Goal: Check status: Check status

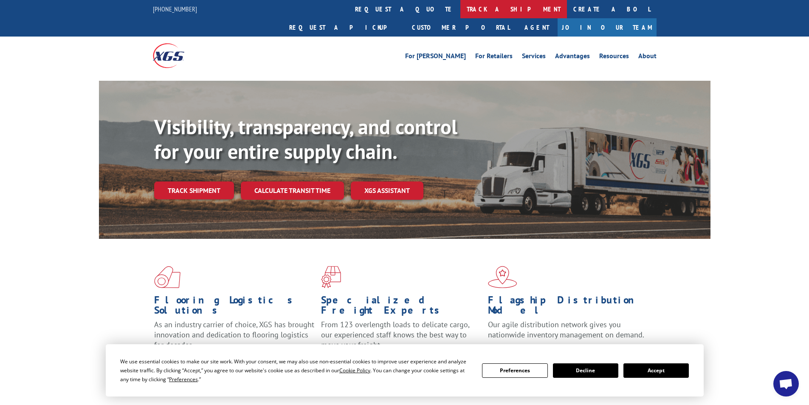
click at [460, 5] on link "track a shipment" at bounding box center [513, 9] width 107 height 18
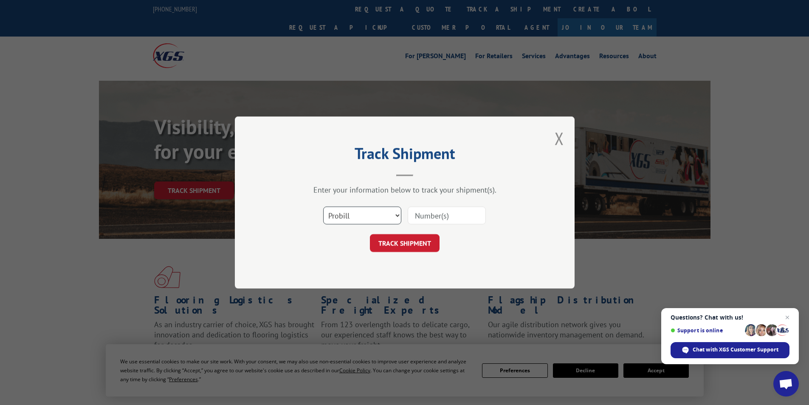
click at [378, 211] on select "Select category... Probill BOL PO" at bounding box center [362, 215] width 78 height 18
select select "bol"
click at [323, 206] on select "Select category... Probill BOL PO" at bounding box center [362, 215] width 78 height 18
click at [439, 215] on input at bounding box center [447, 215] width 78 height 18
type input "4"
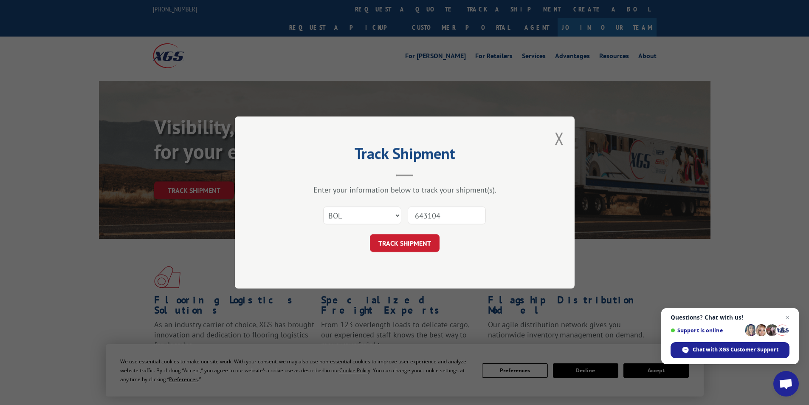
type input "6431048"
click button "TRACK SHIPMENT" at bounding box center [405, 243] width 70 height 18
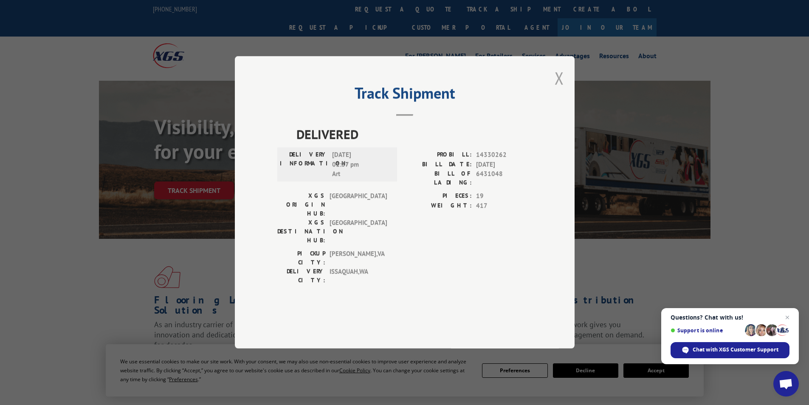
click at [559, 89] on button "Close modal" at bounding box center [559, 78] width 9 height 23
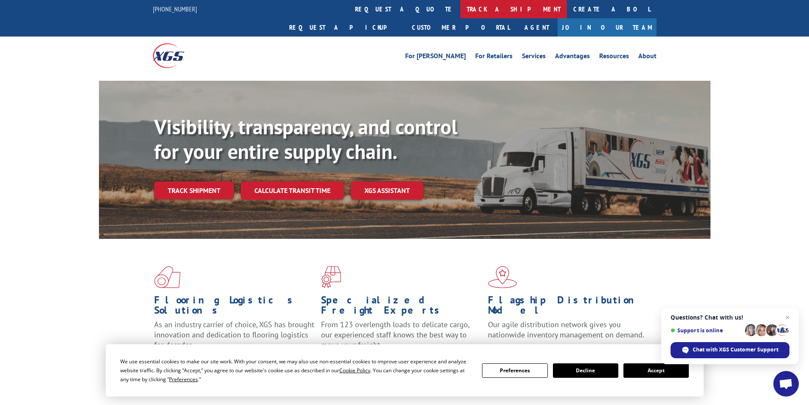
click at [460, 11] on link "track a shipment" at bounding box center [513, 9] width 107 height 18
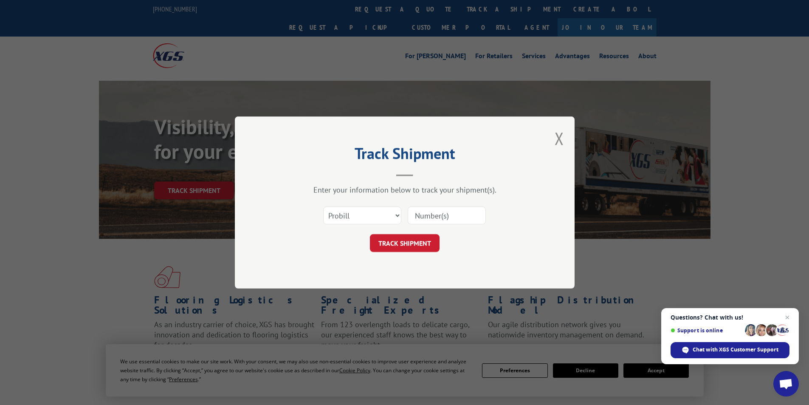
click at [428, 220] on input at bounding box center [447, 215] width 78 height 18
type input "6431048"
click button "TRACK SHIPMENT" at bounding box center [405, 243] width 70 height 18
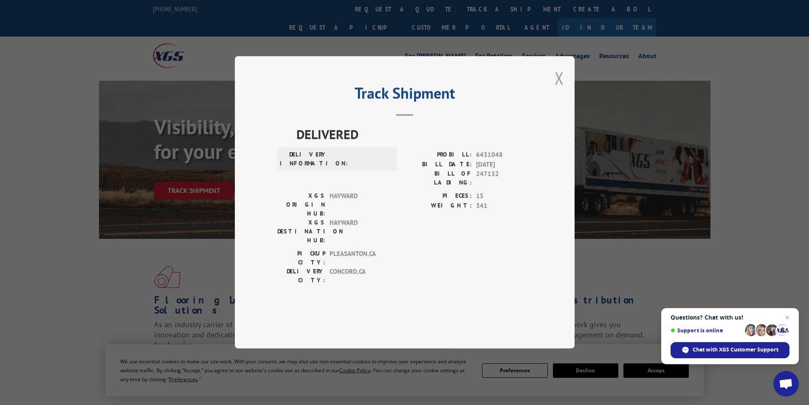
click at [561, 89] on button "Close modal" at bounding box center [559, 78] width 9 height 23
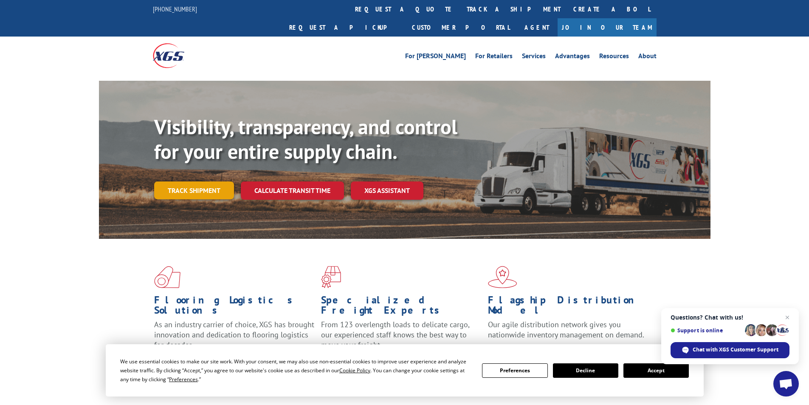
click at [217, 181] on link "Track shipment" at bounding box center [194, 190] width 80 height 18
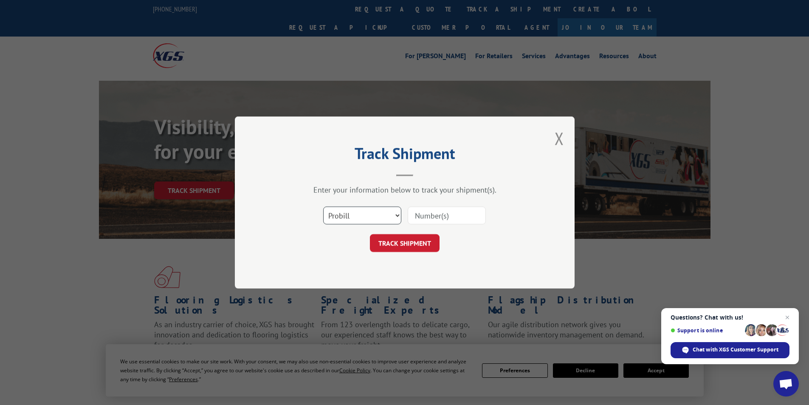
click at [384, 217] on select "Select category... Probill BOL PO" at bounding box center [362, 215] width 78 height 18
select select "bol"
click at [323, 206] on select "Select category... Probill BOL PO" at bounding box center [362, 215] width 78 height 18
click at [427, 214] on input at bounding box center [447, 215] width 78 height 18
type input "6431048"
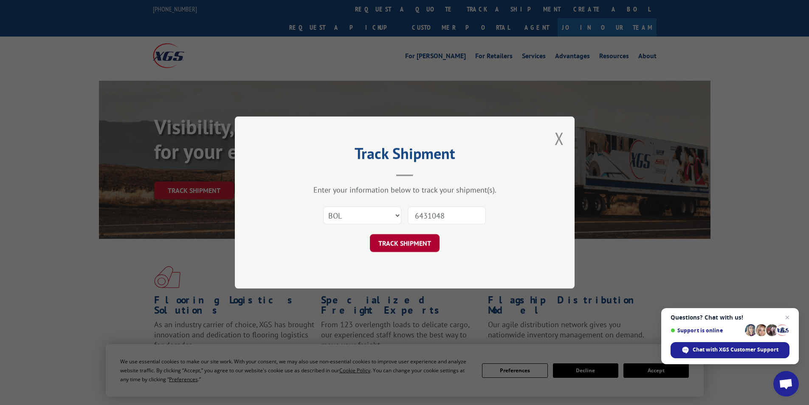
click at [412, 245] on button "TRACK SHIPMENT" at bounding box center [405, 243] width 70 height 18
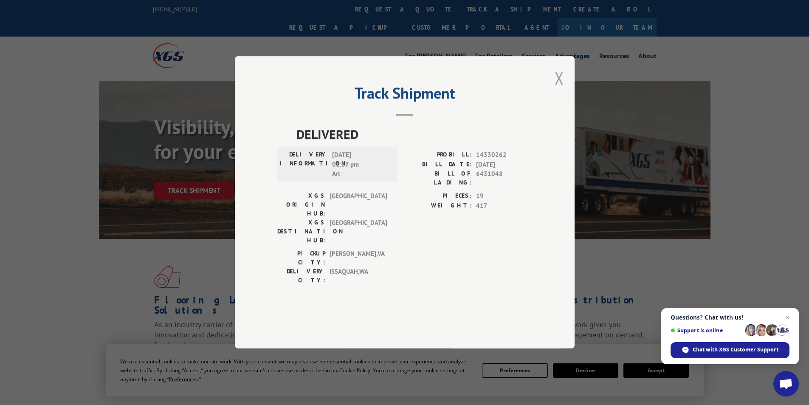
click at [563, 89] on button "Close modal" at bounding box center [559, 78] width 9 height 23
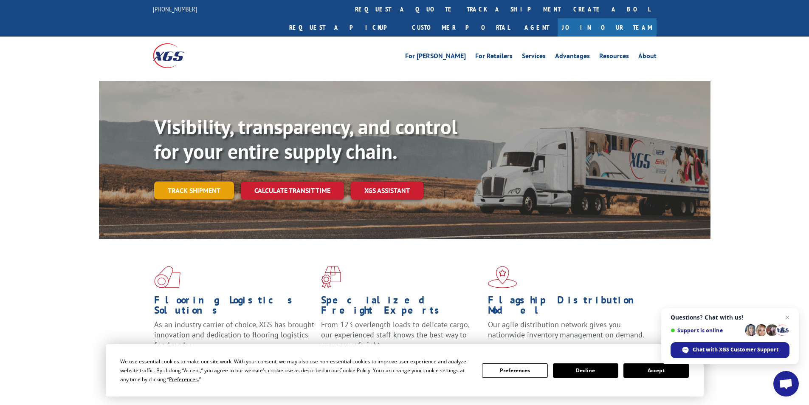
click at [216, 181] on link "Track shipment" at bounding box center [194, 190] width 80 height 18
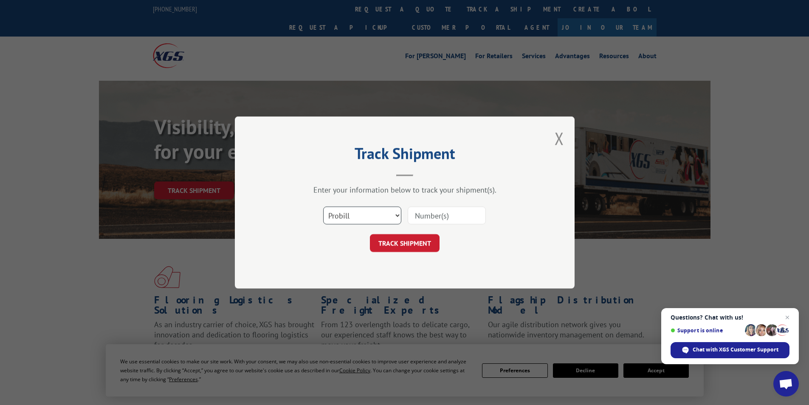
drag, startPoint x: 386, startPoint y: 215, endPoint x: 391, endPoint y: 217, distance: 5.9
click at [391, 217] on select "Select category... Probill BOL PO" at bounding box center [362, 215] width 78 height 18
select select "po"
click at [323, 206] on select "Select category... Probill BOL PO" at bounding box center [362, 215] width 78 height 18
click at [426, 215] on input at bounding box center [447, 215] width 78 height 18
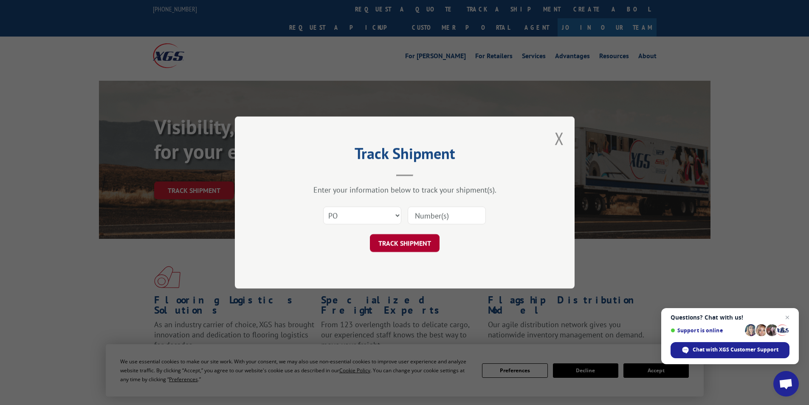
type input "6431048"
click at [400, 237] on button "TRACK SHIPMENT" at bounding box center [405, 243] width 70 height 18
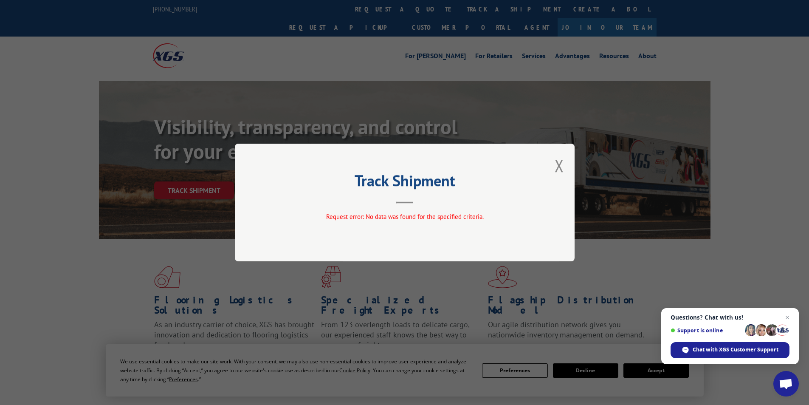
click at [570, 167] on div "Track Shipment Request error: No data was found for the specified criteria." at bounding box center [405, 203] width 340 height 118
click at [564, 164] on button "Close modal" at bounding box center [559, 165] width 9 height 23
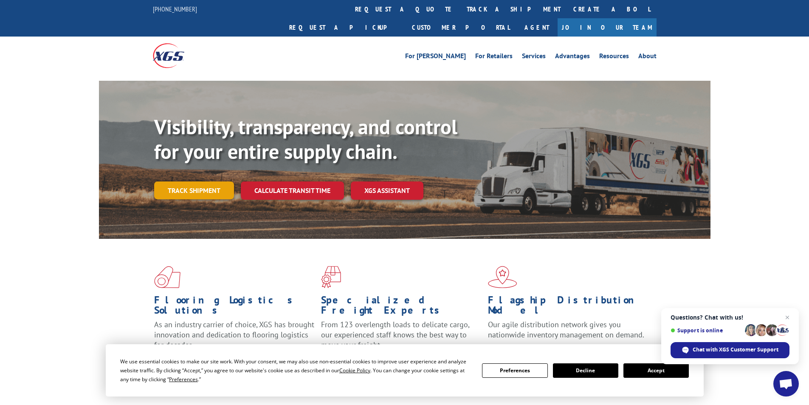
click at [228, 181] on link "Track shipment" at bounding box center [194, 190] width 80 height 18
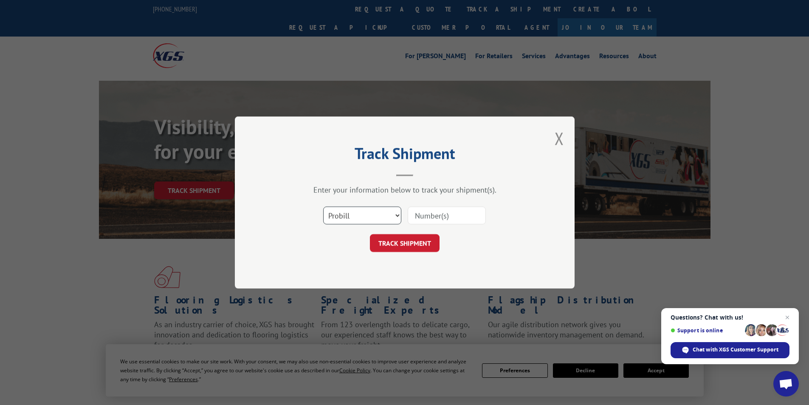
click at [370, 209] on select "Select category... Probill BOL PO" at bounding box center [362, 215] width 78 height 18
select select "po"
click at [323, 206] on select "Select category... Probill BOL PO" at bounding box center [362, 215] width 78 height 18
click at [428, 214] on input at bounding box center [447, 215] width 78 height 18
type input "0000013833"
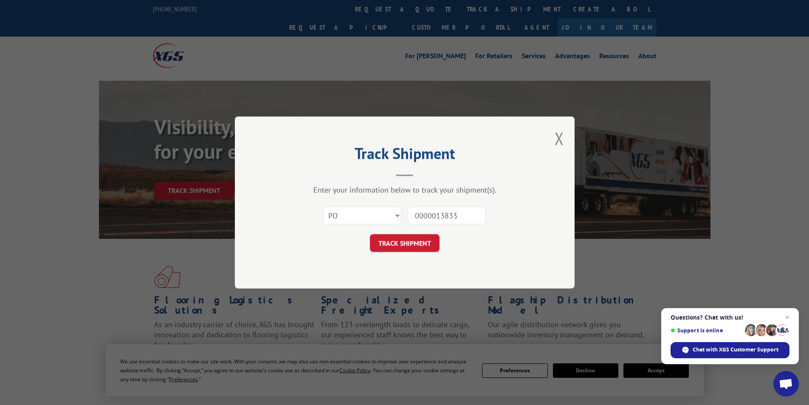
click button "TRACK SHIPMENT" at bounding box center [405, 243] width 70 height 18
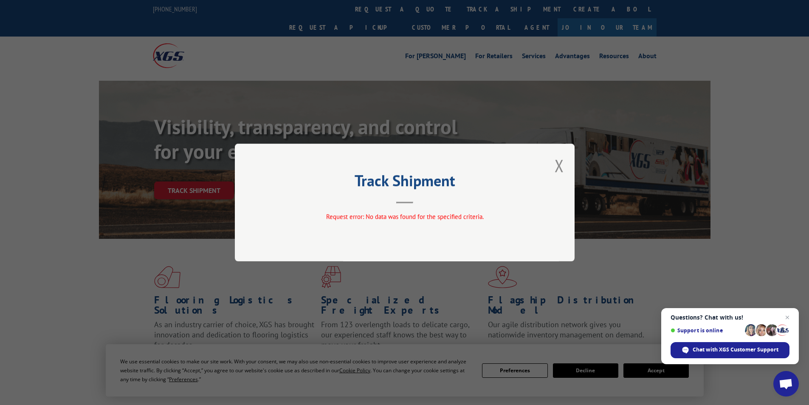
click at [568, 166] on div "Track Shipment Request error: No data was found for the specified criteria." at bounding box center [405, 203] width 340 height 118
click at [565, 166] on div "Track Shipment Request error: No data was found for the specified criteria." at bounding box center [405, 203] width 340 height 118
click at [558, 164] on button "Close modal" at bounding box center [559, 165] width 9 height 23
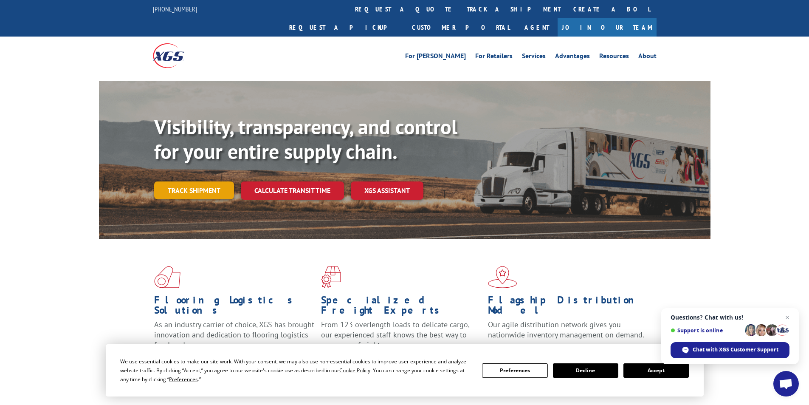
click at [212, 181] on link "Track shipment" at bounding box center [194, 190] width 80 height 18
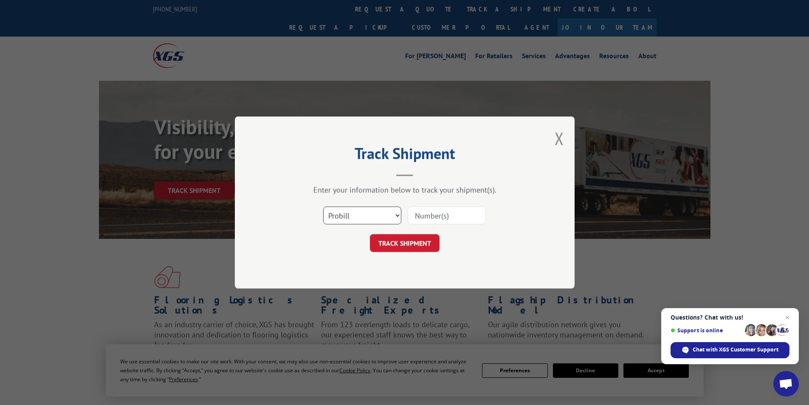
click at [341, 219] on select "Select category... Probill BOL PO" at bounding box center [362, 215] width 78 height 18
select select "bol"
click at [323, 206] on select "Select category... Probill BOL PO" at bounding box center [362, 215] width 78 height 18
click at [452, 212] on input at bounding box center [447, 215] width 78 height 18
type input "6431048"
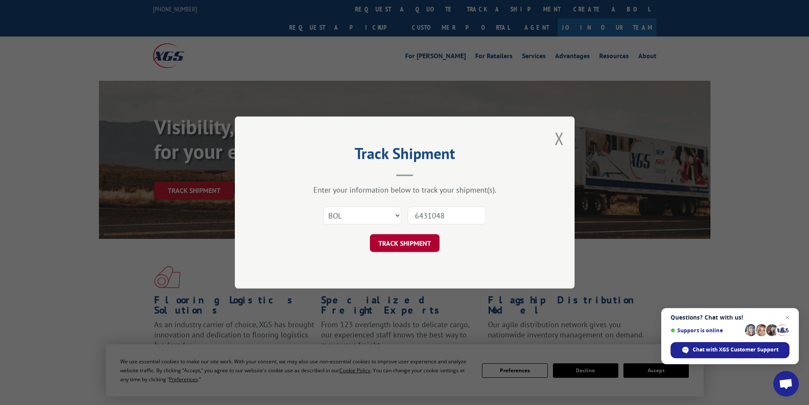
click at [398, 241] on button "TRACK SHIPMENT" at bounding box center [405, 243] width 70 height 18
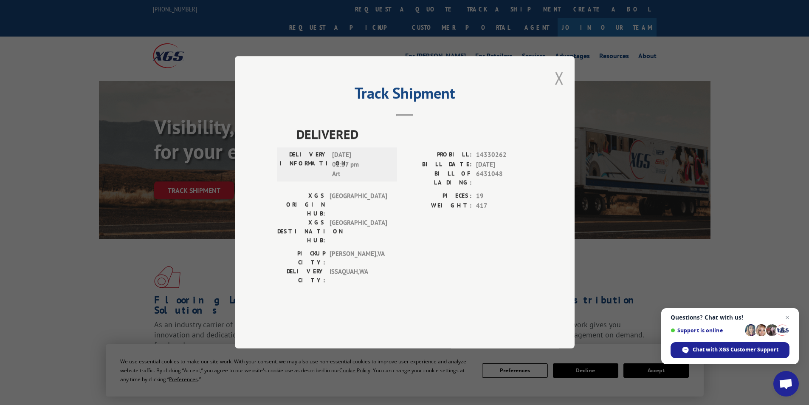
click at [559, 89] on button "Close modal" at bounding box center [559, 78] width 9 height 23
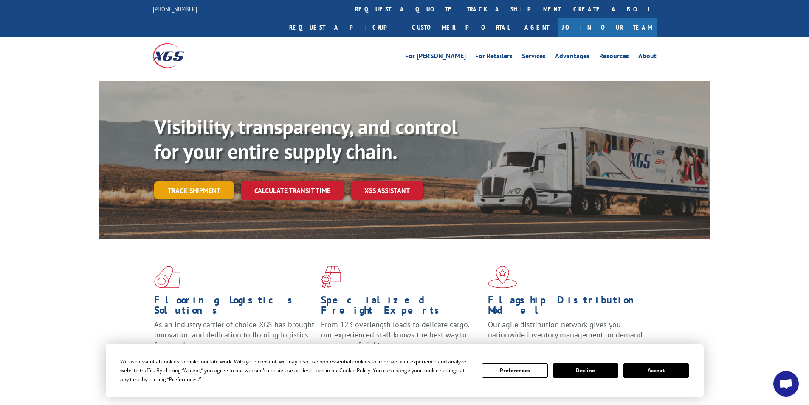
click at [208, 181] on link "Track shipment" at bounding box center [194, 190] width 80 height 18
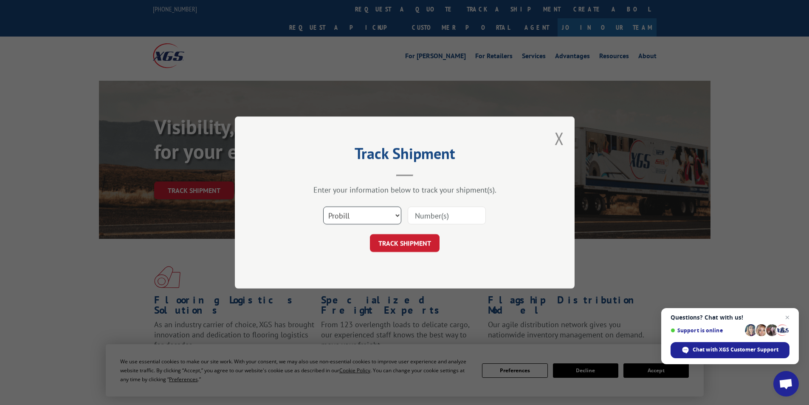
click at [395, 219] on select "Select category... Probill BOL PO" at bounding box center [362, 215] width 78 height 18
select select "bol"
click at [323, 206] on select "Select category... Probill BOL PO" at bounding box center [362, 215] width 78 height 18
click at [451, 213] on input at bounding box center [447, 215] width 78 height 18
type input "6431048"
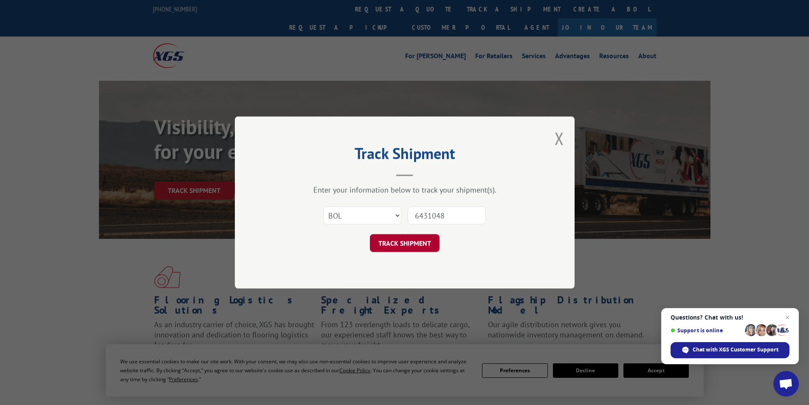
click at [398, 238] on button "TRACK SHIPMENT" at bounding box center [405, 243] width 70 height 18
